Goal: Information Seeking & Learning: Learn about a topic

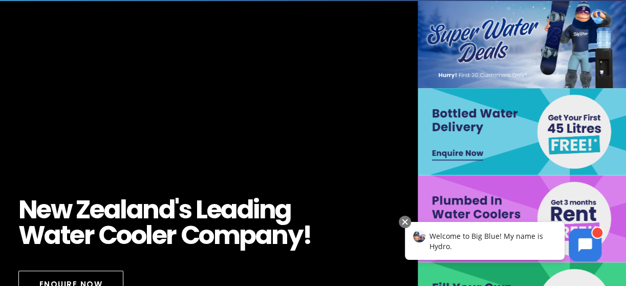
scroll to position [51, 0]
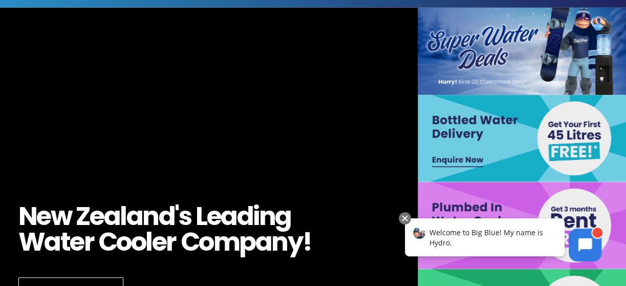
click at [476, 129] on img at bounding box center [522, 138] width 209 height 87
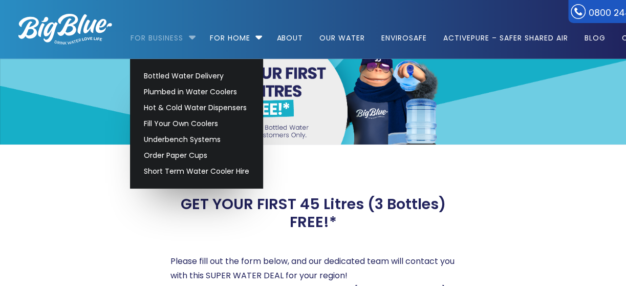
click at [167, 37] on link "For Business" at bounding box center [160, 33] width 60 height 66
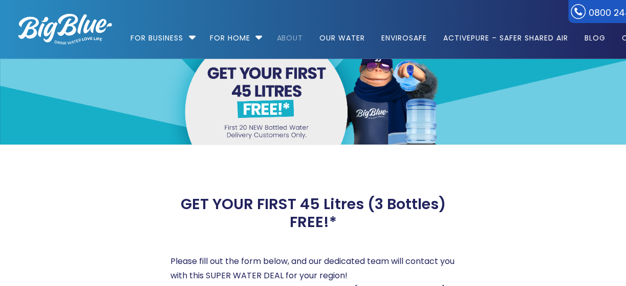
click at [301, 37] on link "About" at bounding box center [289, 33] width 41 height 66
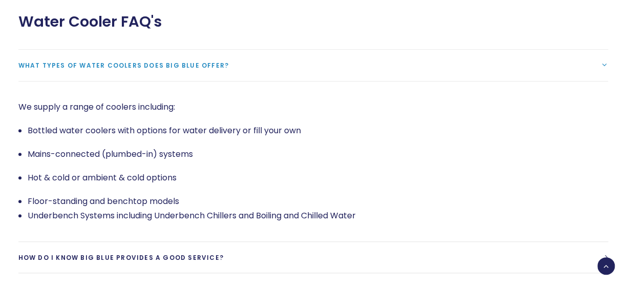
scroll to position [2098, 0]
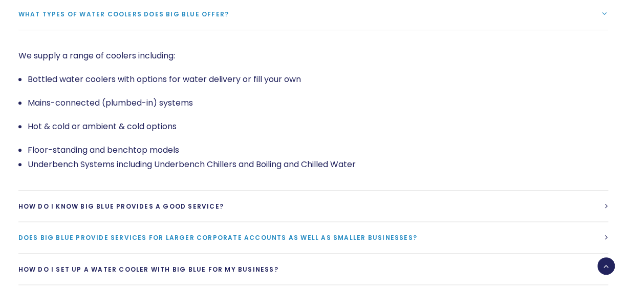
click at [252, 233] on span "Does Big Blue provide services for larger corporate accounts as well as smaller…" at bounding box center [217, 237] width 399 height 9
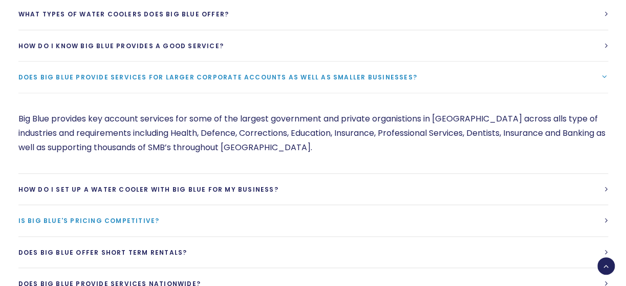
click at [134, 216] on span "Is Big Blue's Pricing competitive?" at bounding box center [88, 220] width 141 height 9
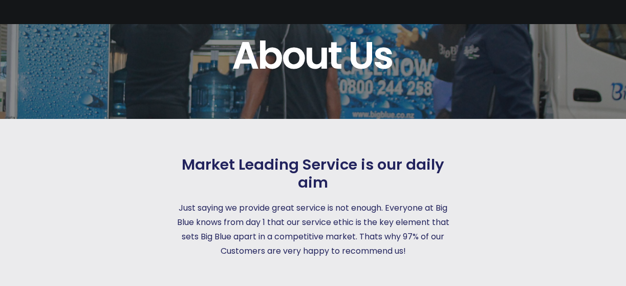
scroll to position [0, 0]
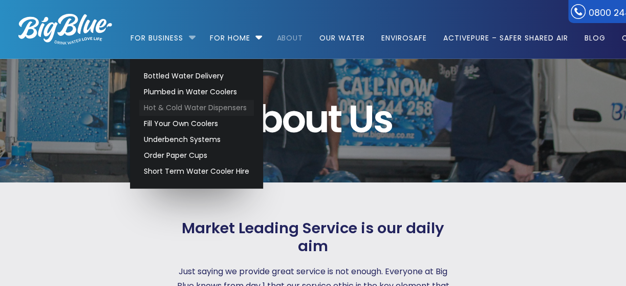
click at [179, 107] on link "Hot & Cold Water Dispensers" at bounding box center [196, 108] width 115 height 16
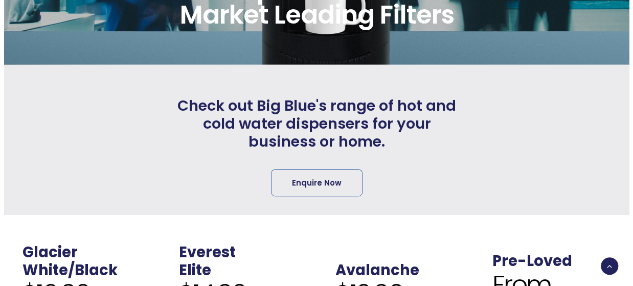
scroll to position [102, 0]
